Goal: Communication & Community: Ask a question

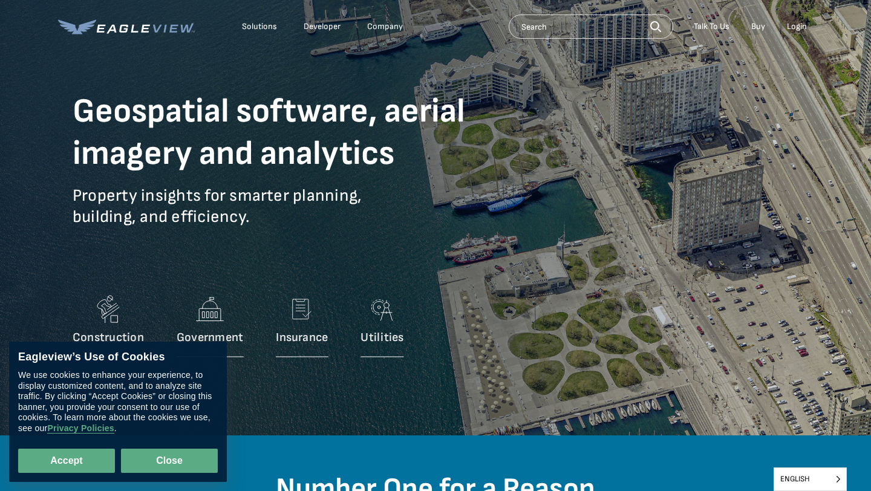
click at [171, 468] on button "Close" at bounding box center [169, 461] width 97 height 24
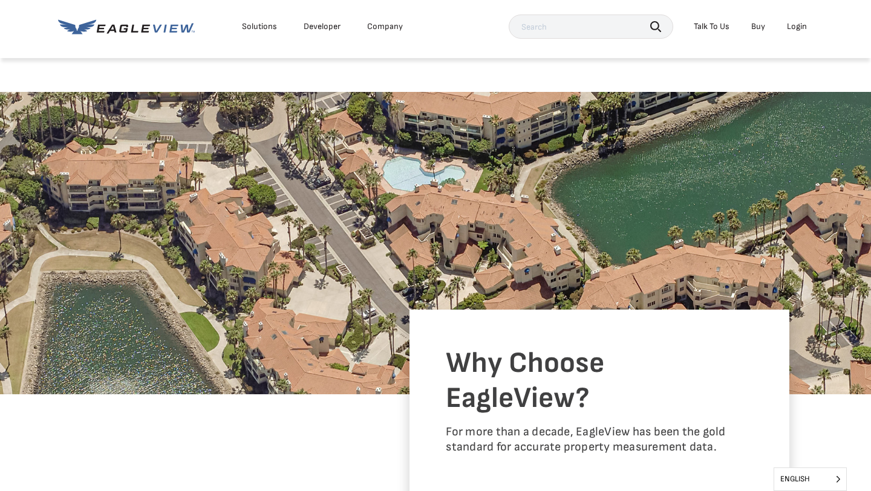
scroll to position [2470, 0]
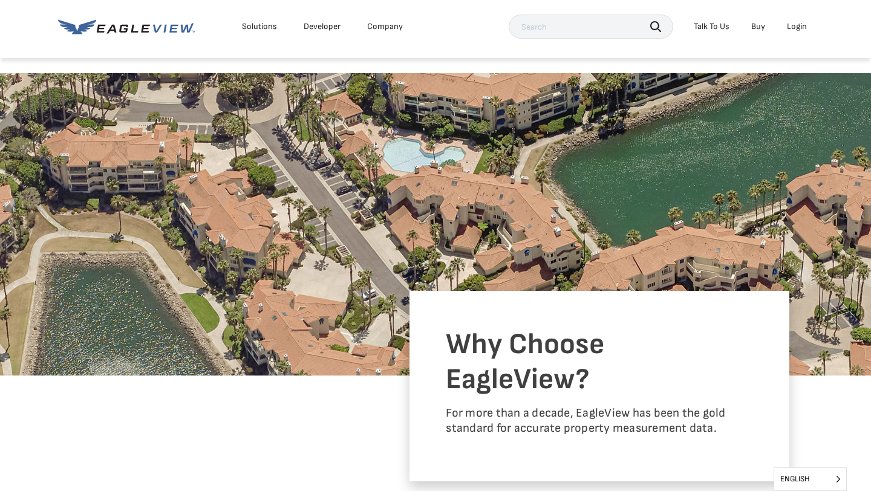
click at [763, 26] on link "Buy" at bounding box center [758, 26] width 14 height 11
click at [721, 29] on div "Talk To Us" at bounding box center [712, 26] width 36 height 11
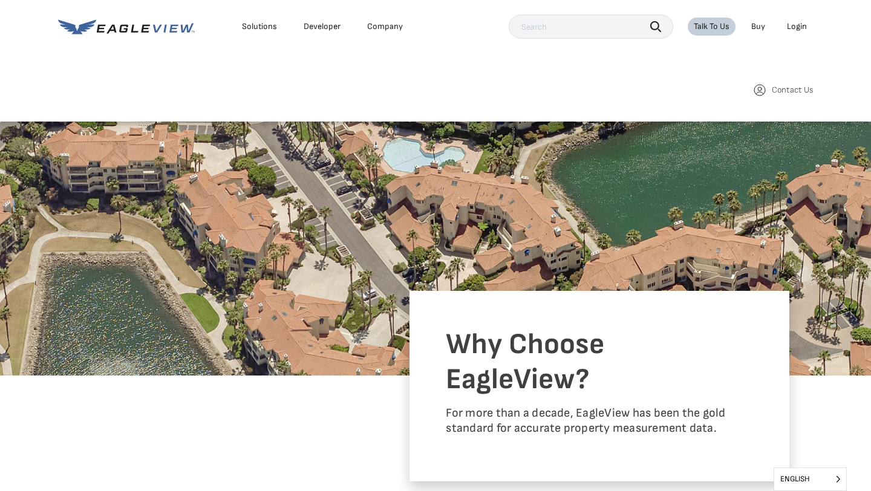
click at [792, 91] on span "Contact Us" at bounding box center [792, 90] width 41 height 11
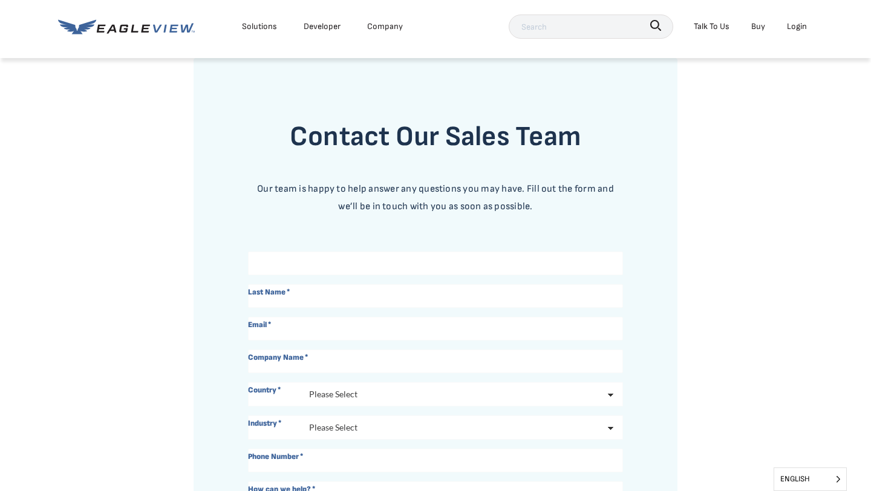
click at [365, 267] on input "First Name *" at bounding box center [435, 264] width 375 height 24
type input "Devin"
type input "[PERSON_NAME]"
type input "devinkelly096@gmail.com"
select select "[GEOGRAPHIC_DATA]"
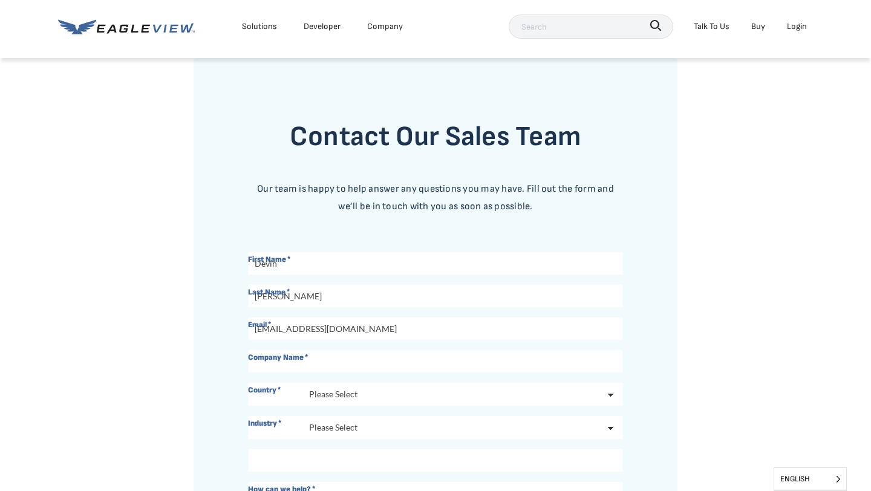
type input "17783843717"
select select "British Columbia"
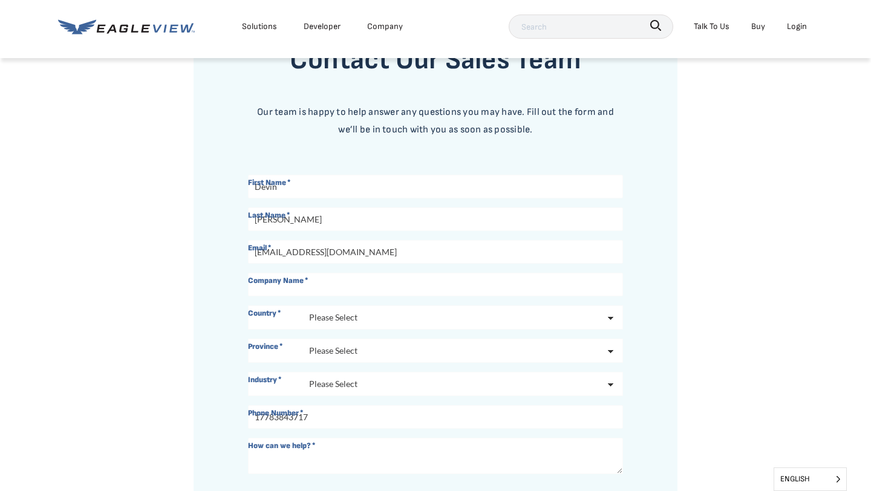
scroll to position [94, 0]
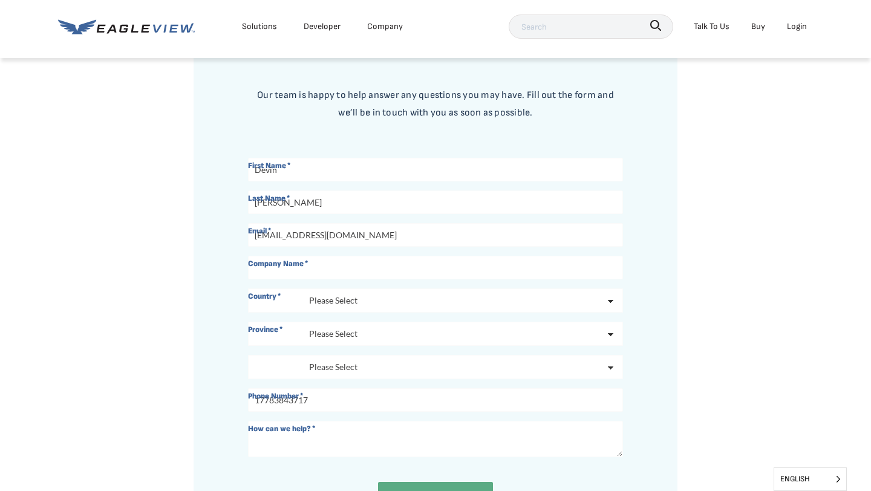
click at [358, 372] on select "Please Select Architects & Engineering Construction Electric/Gas Utilities Gove…" at bounding box center [435, 367] width 375 height 24
select select "Construction"
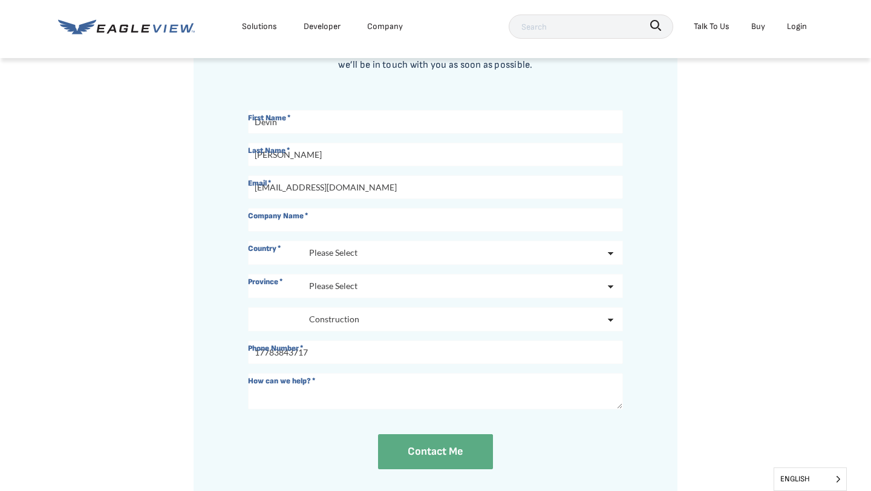
scroll to position [146, 0]
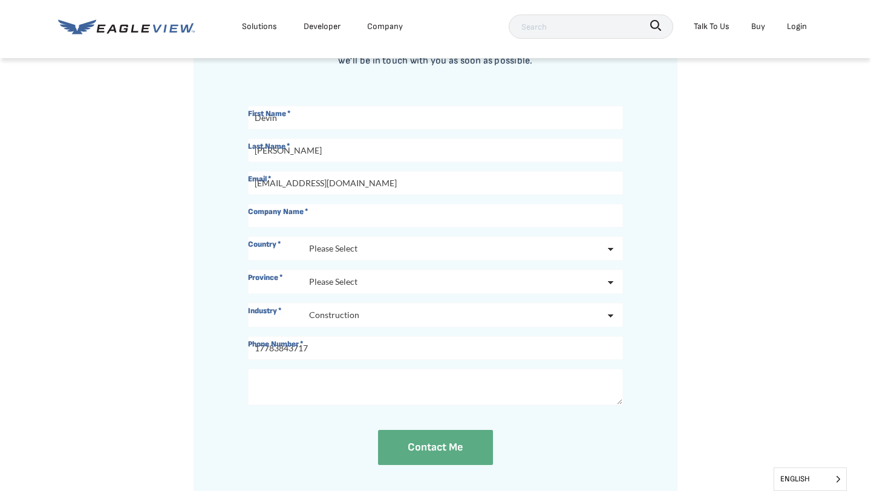
click at [358, 391] on textarea "How can we help? *" at bounding box center [435, 387] width 375 height 36
click at [355, 396] on textarea "How can we help? *" at bounding box center [435, 387] width 375 height 36
drag, startPoint x: 293, startPoint y: 476, endPoint x: 299, endPoint y: 491, distance: 15.5
click at [296, 491] on div "Contact Our Sales Team Our team is happy to help answer any questions you may h…" at bounding box center [436, 215] width 484 height 607
click at [299, 488] on div "Contact Our Sales Team Our team is happy to help answer any questions you may h…" at bounding box center [436, 215] width 484 height 607
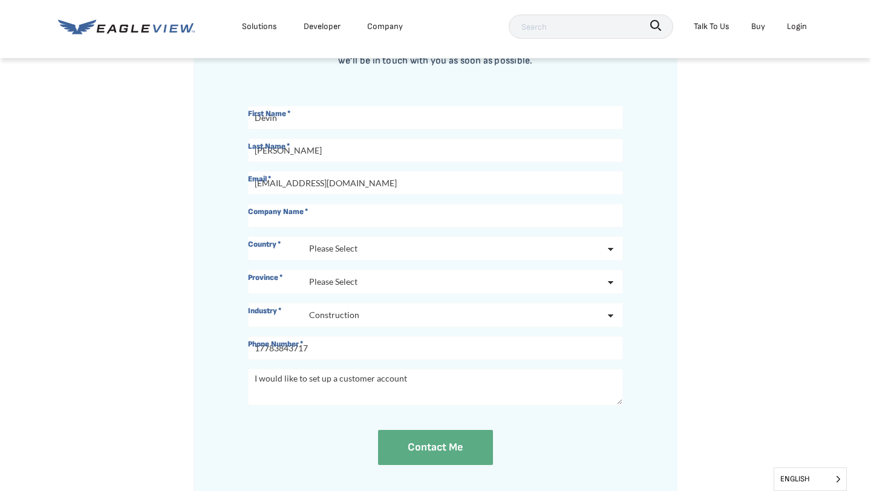
click at [420, 384] on textarea "I would like to set up a customer account" at bounding box center [435, 387] width 375 height 36
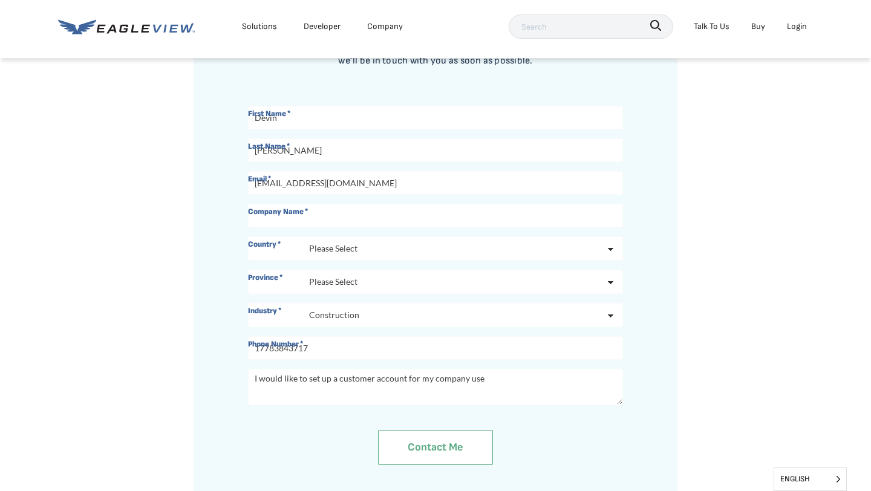
type textarea "I would like to set up a customer account for my company use"
click at [439, 448] on input "Contact Me" at bounding box center [436, 447] width 114 height 35
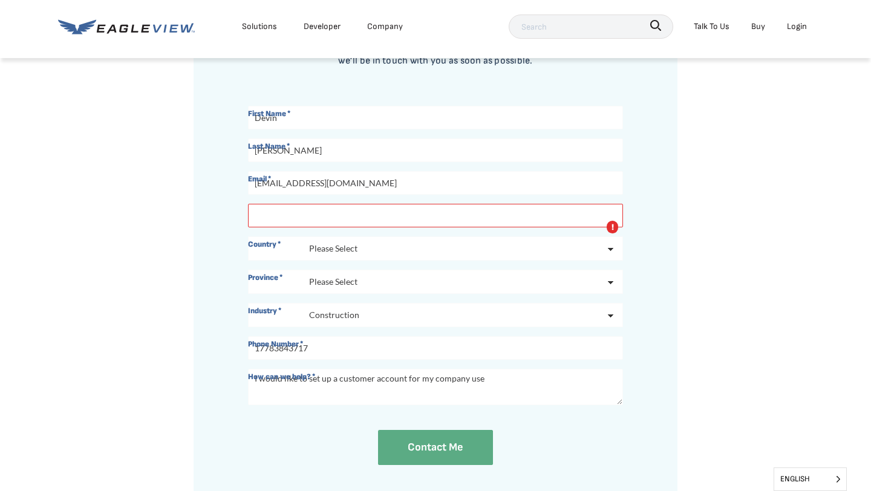
click at [404, 217] on input "Company Name *" at bounding box center [435, 216] width 375 height 24
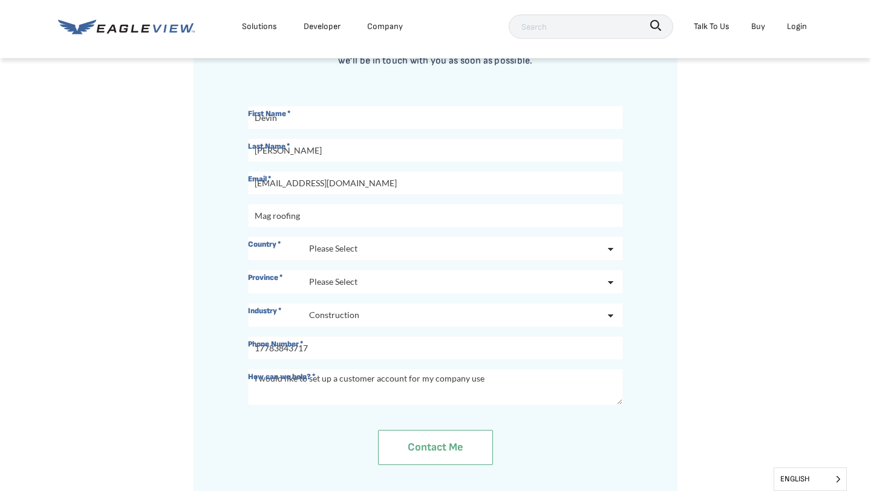
type input "Mag roofing"
click at [433, 440] on input "Contact Me" at bounding box center [436, 447] width 114 height 35
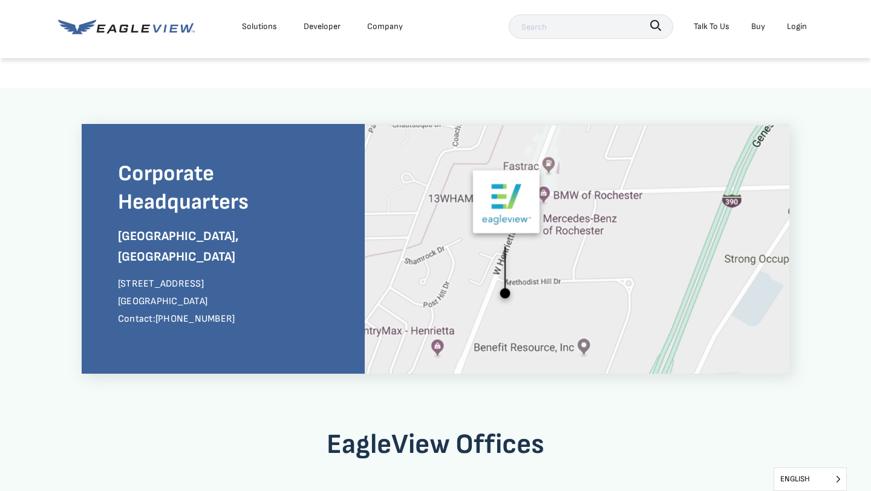
scroll to position [289, 0]
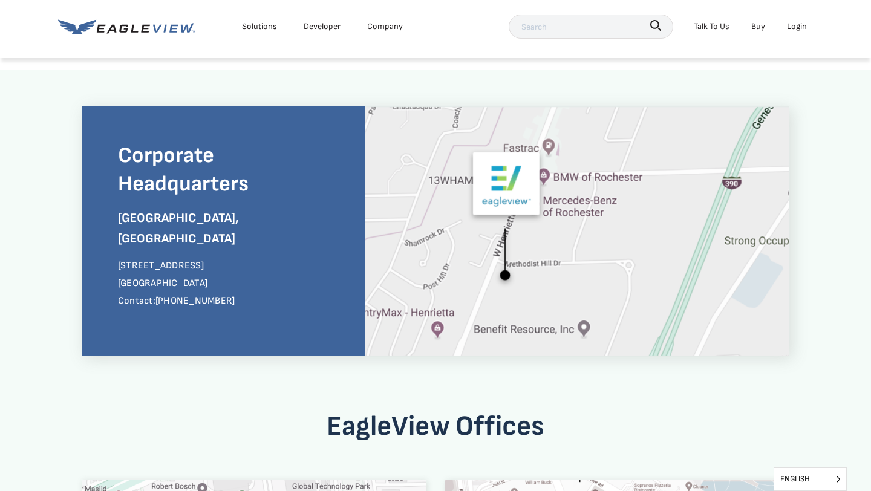
click at [760, 26] on link "Buy" at bounding box center [758, 26] width 14 height 15
